Goal: Information Seeking & Learning: Learn about a topic

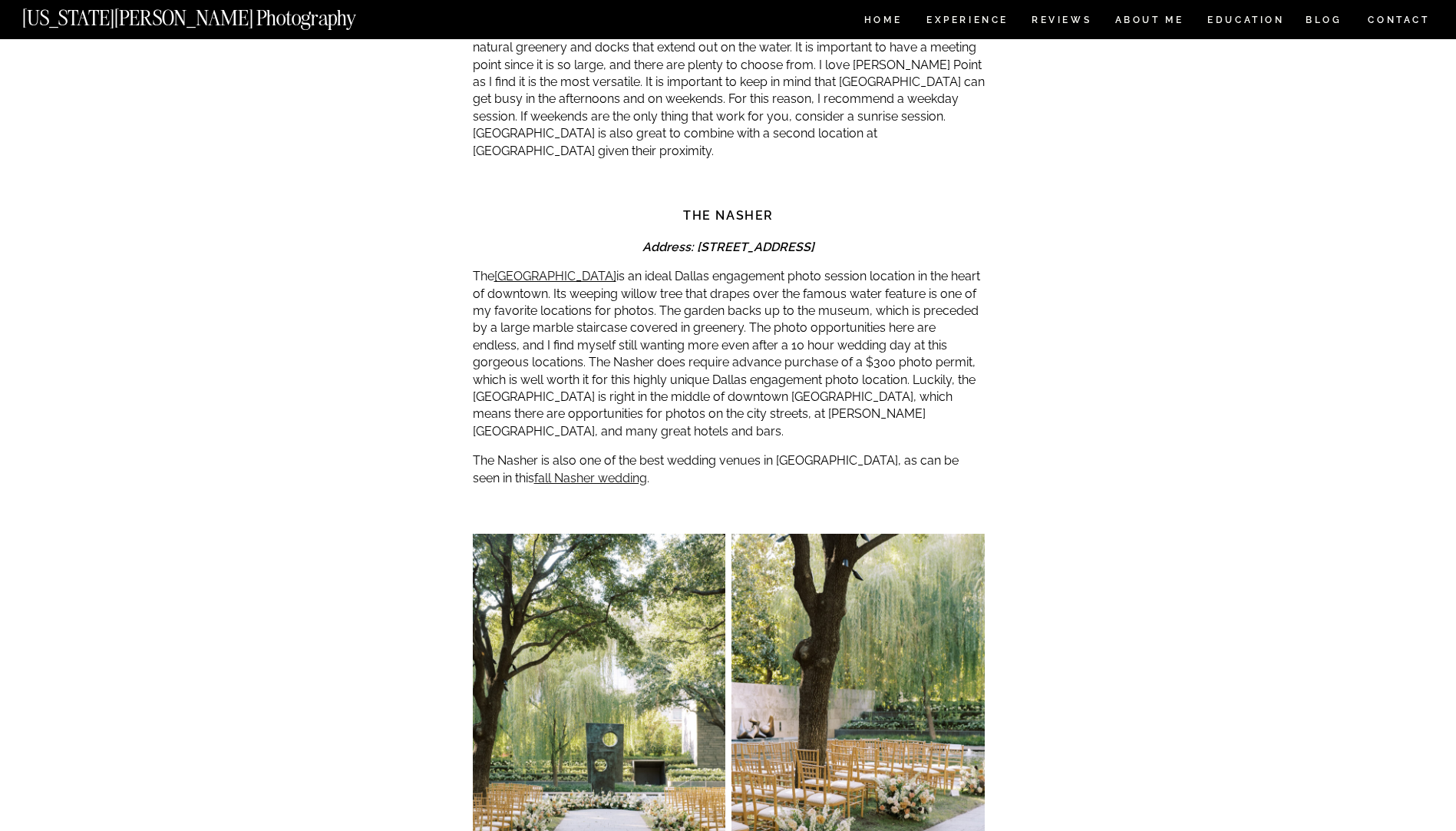
scroll to position [1612, 0]
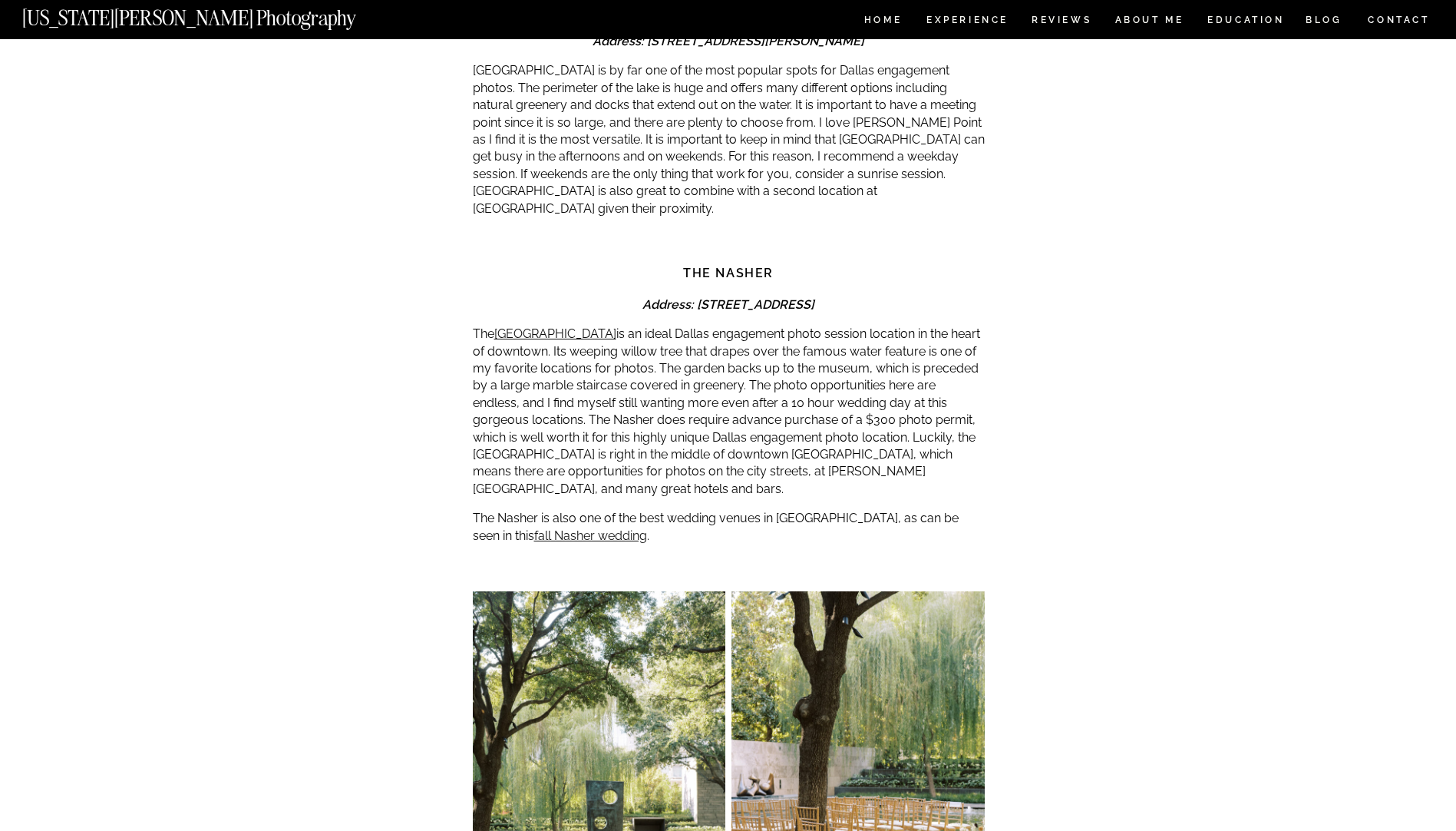
click at [733, 266] on strong "The Nasher" at bounding box center [728, 273] width 91 height 14
copy div "The Nasher"
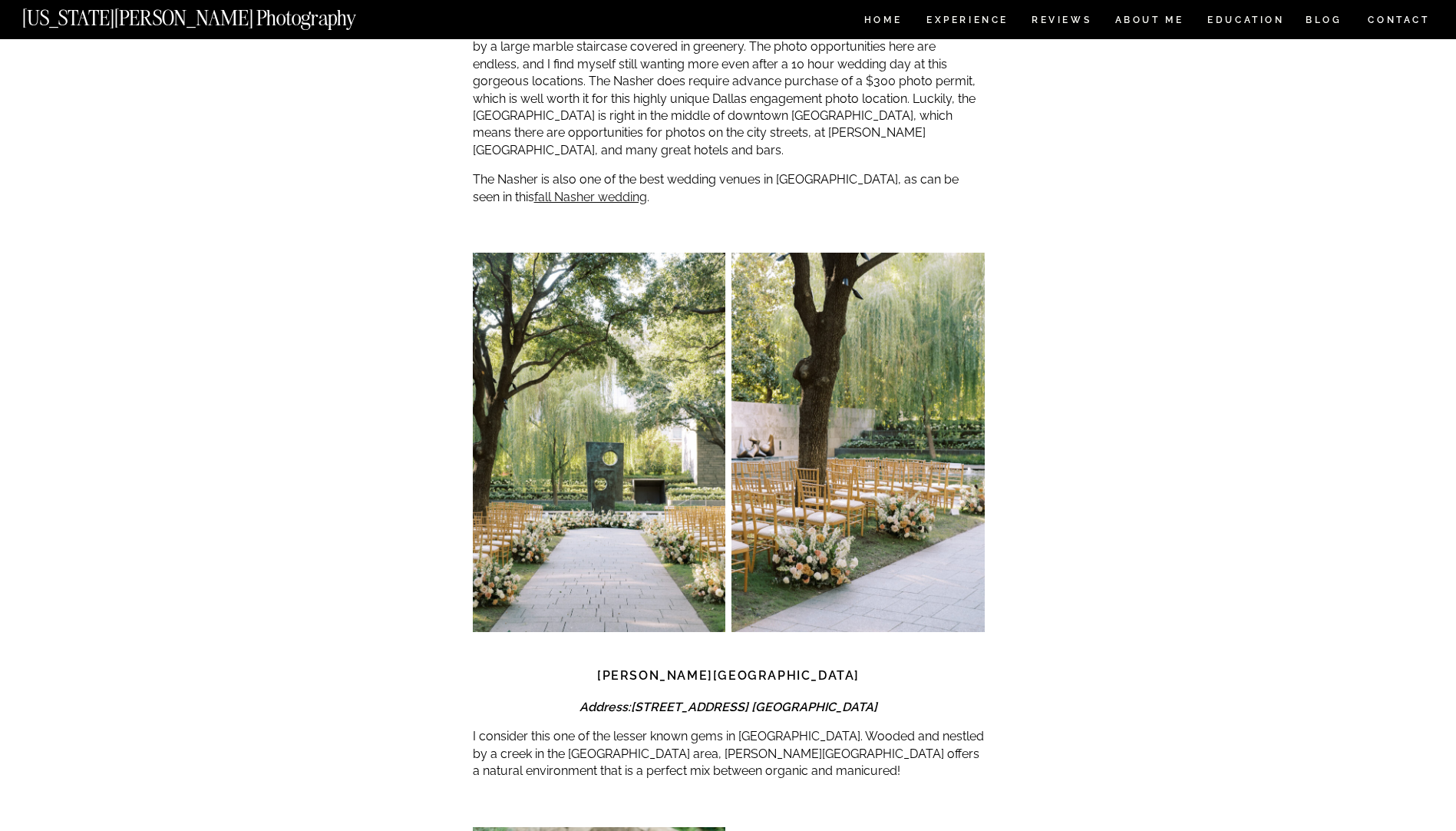
scroll to position [2150, 0]
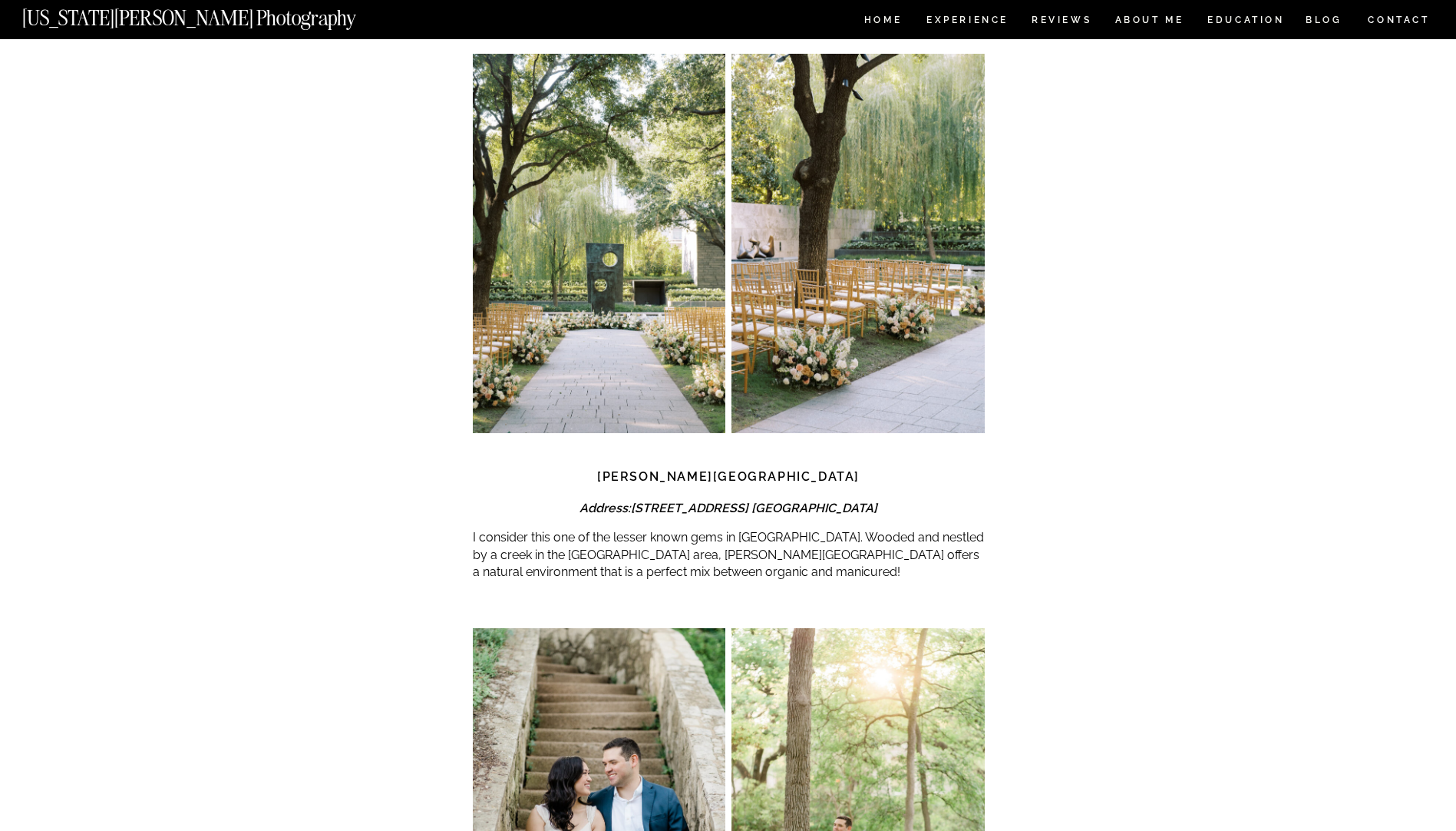
click at [755, 469] on strong "[PERSON_NAME][GEOGRAPHIC_DATA]" at bounding box center [728, 476] width 263 height 14
copy div "[PERSON_NAME][GEOGRAPHIC_DATA]"
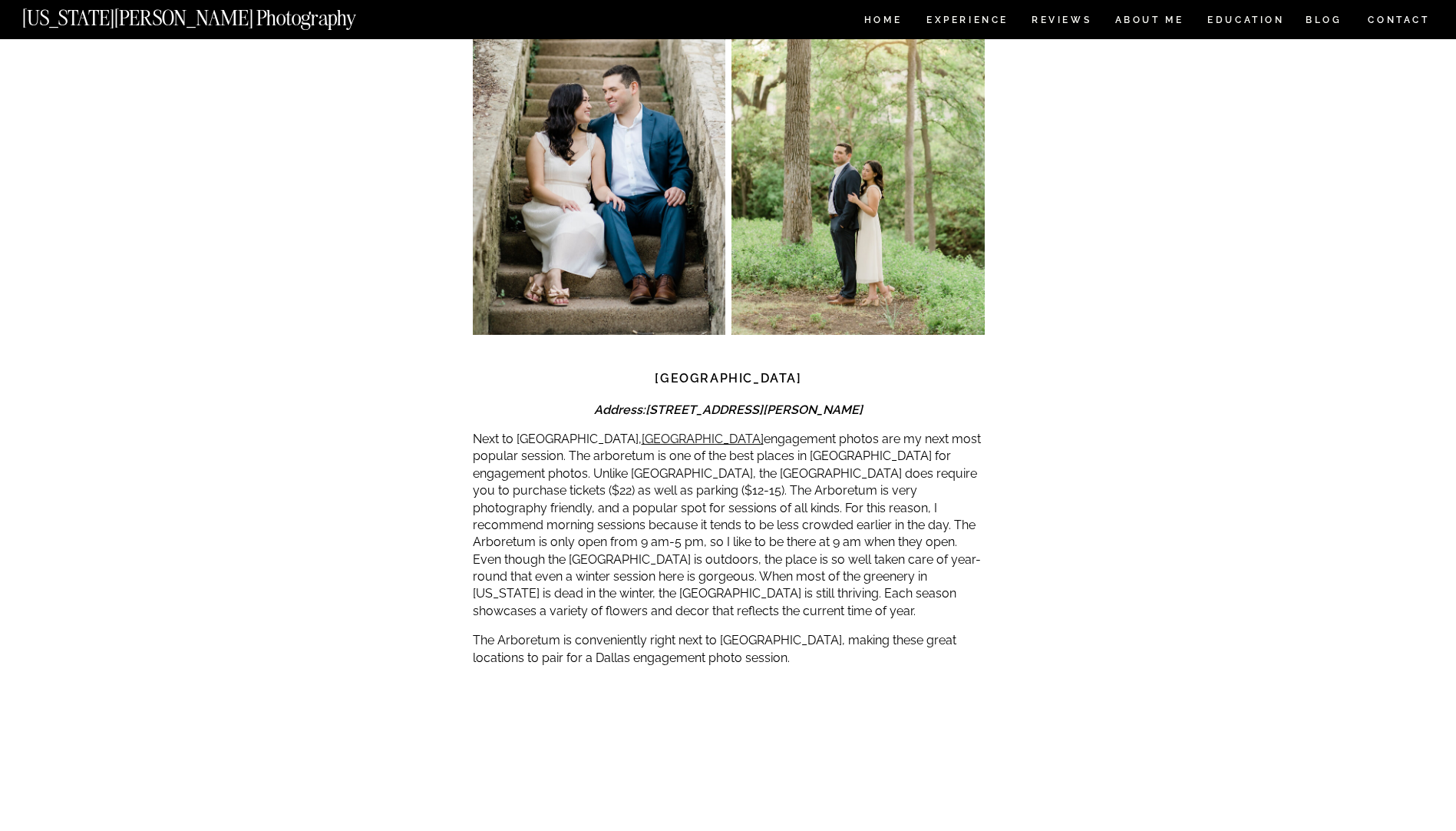
scroll to position [2917, 0]
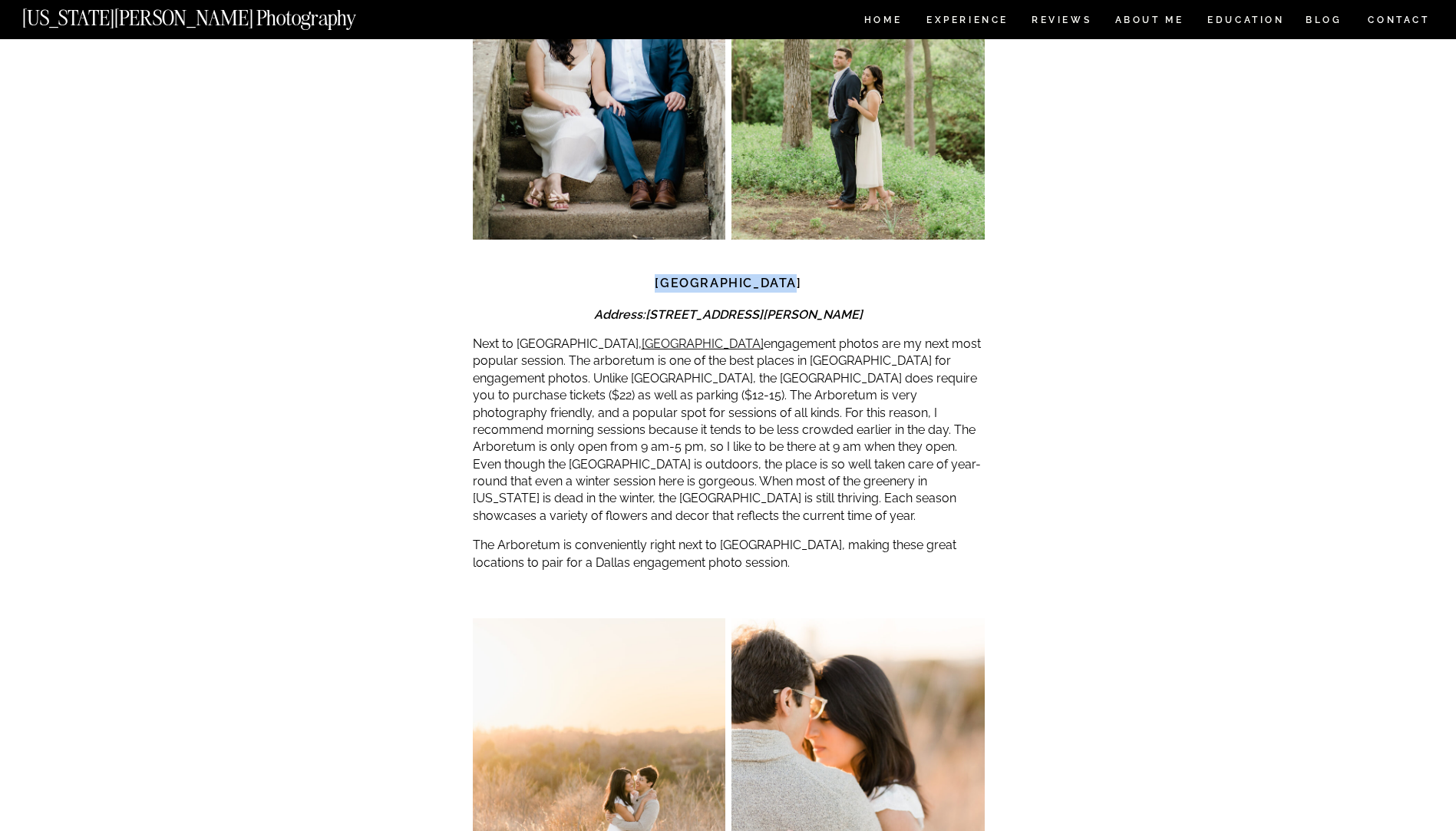
drag, startPoint x: 805, startPoint y: 243, endPoint x: 646, endPoint y: 239, distance: 159.1
click at [646, 274] on h3 "[GEOGRAPHIC_DATA]" at bounding box center [728, 283] width 512 height 18
copy strong "[GEOGRAPHIC_DATA]"
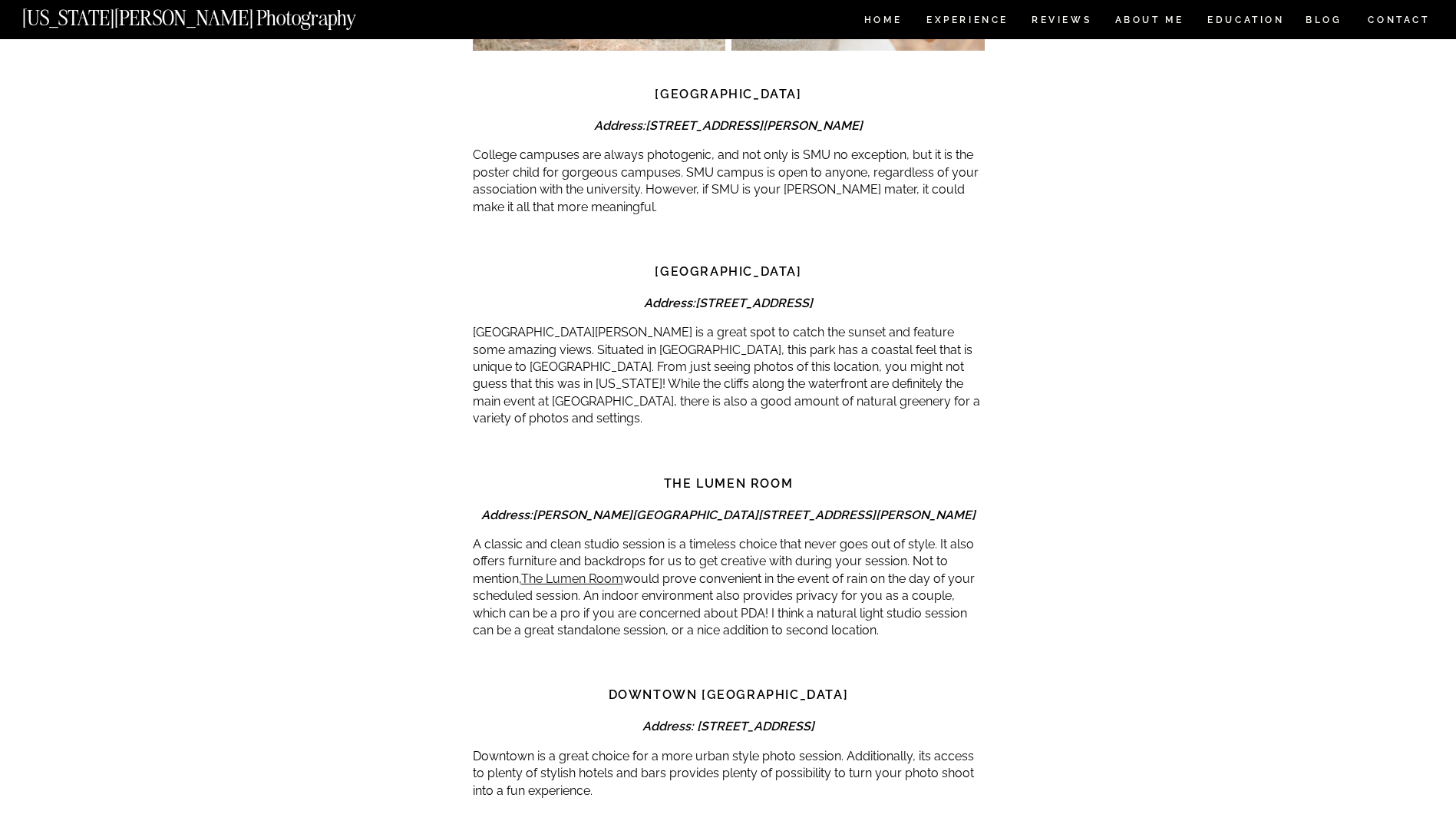
scroll to position [3916, 0]
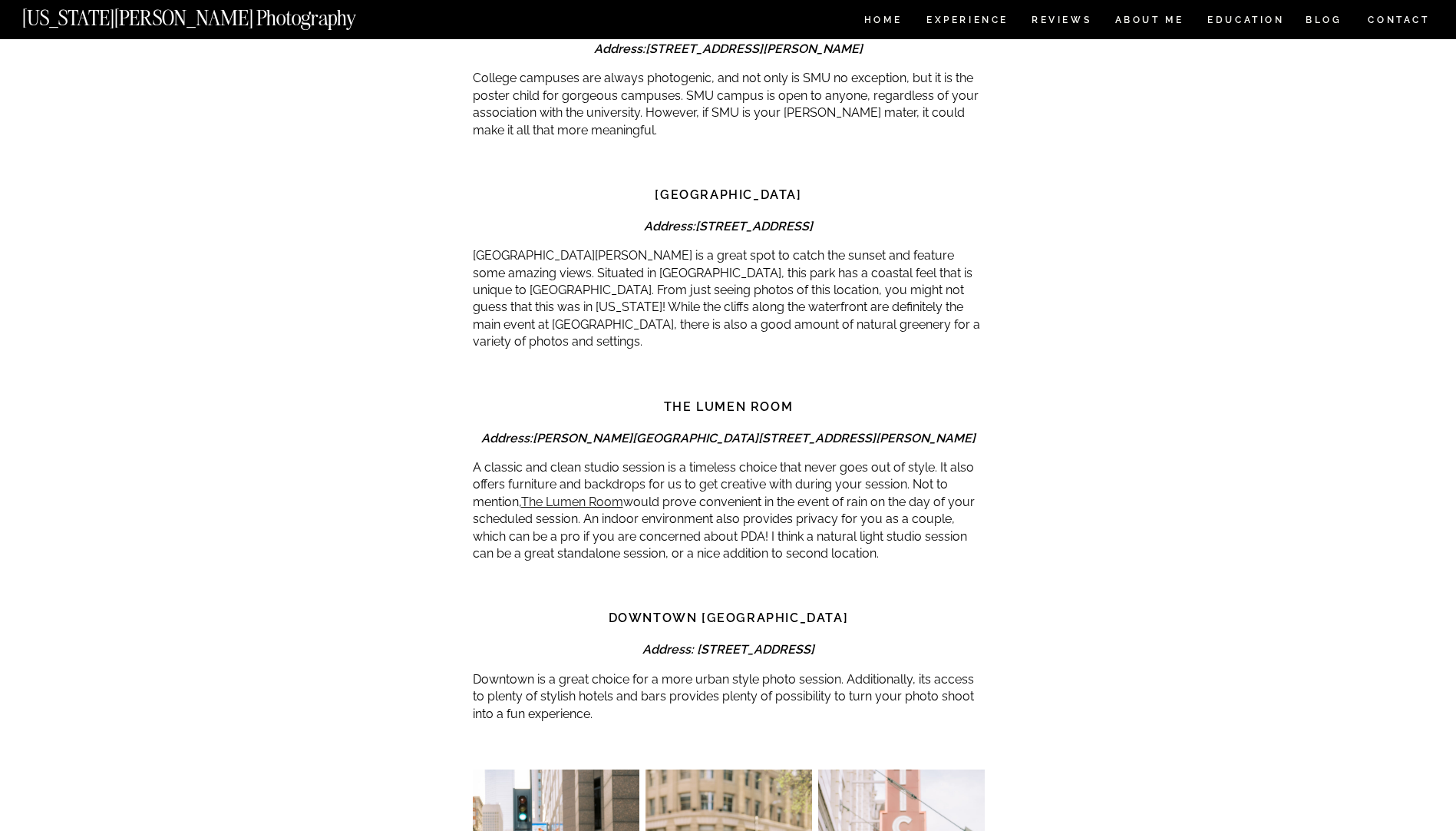
click at [751, 399] on strong "The Lumen Room" at bounding box center [728, 406] width 129 height 14
copy div "The Lumen Room"
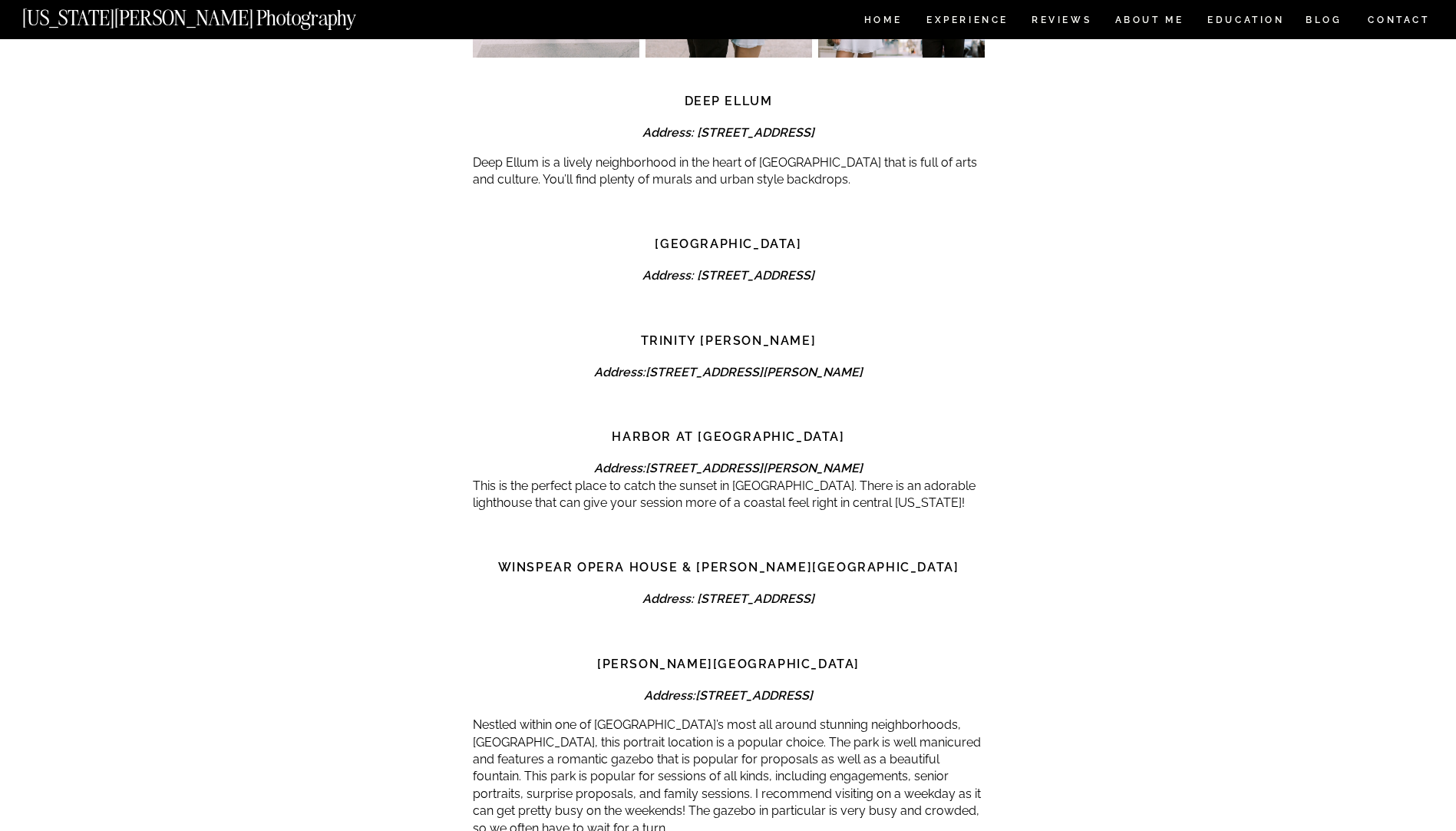
scroll to position [4913, 0]
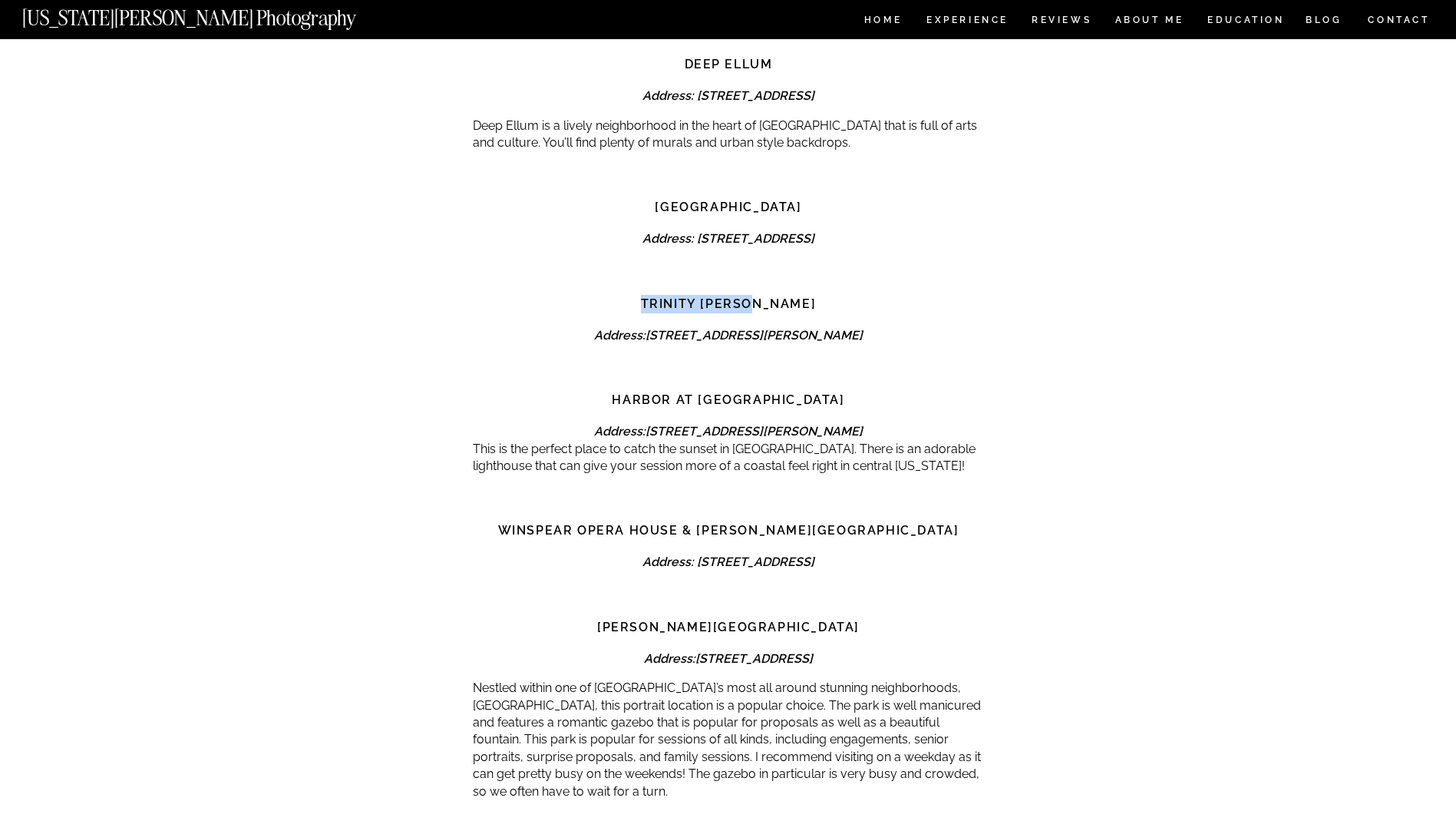
drag, startPoint x: 808, startPoint y: 248, endPoint x: 660, endPoint y: 252, distance: 148.1
click at [660, 294] on h3 "Trinity [PERSON_NAME]" at bounding box center [728, 303] width 512 height 18
copy strong "Trinity [PERSON_NAME]"
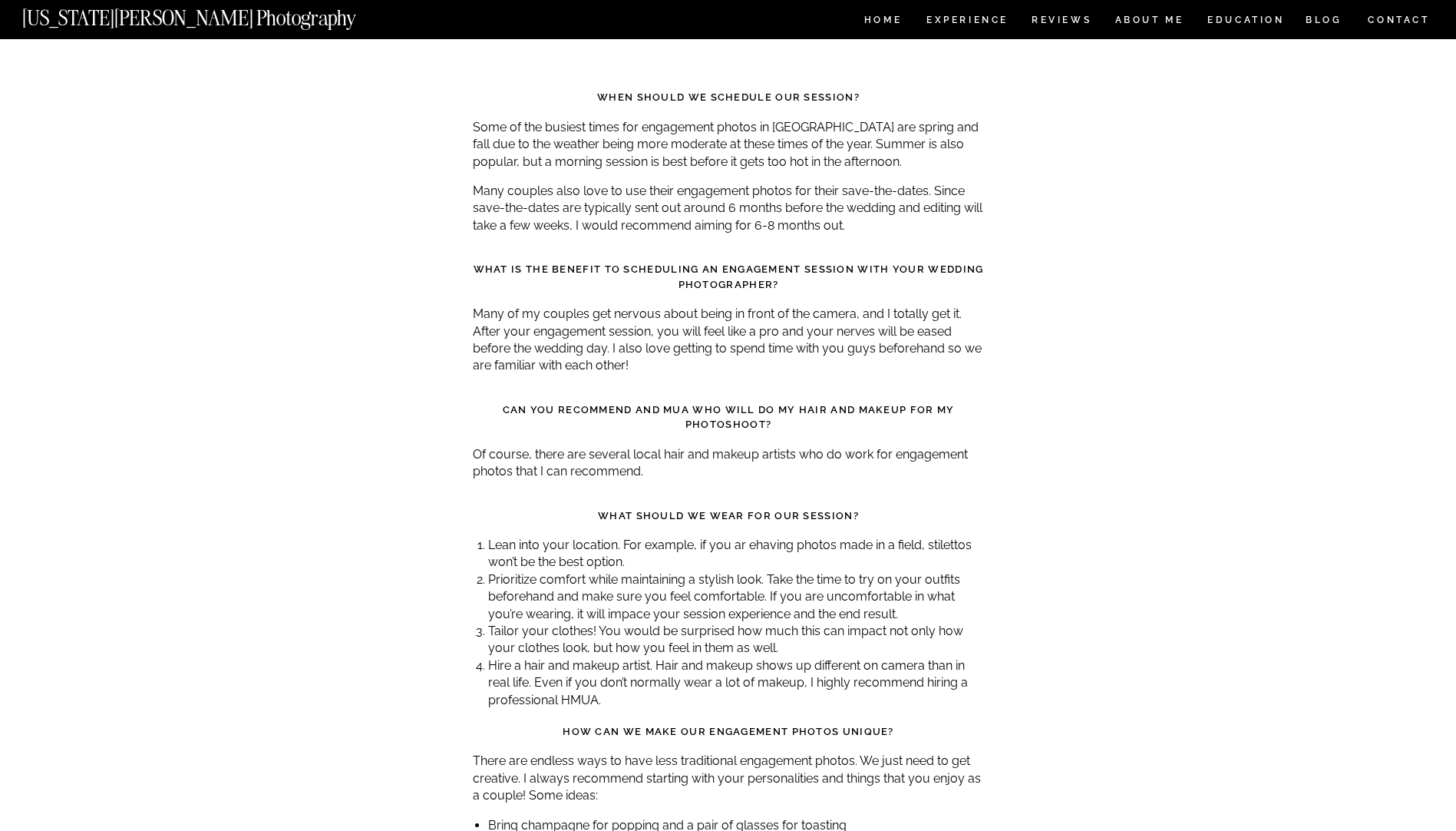
scroll to position [10057, 0]
